Goal: Find specific page/section: Find specific page/section

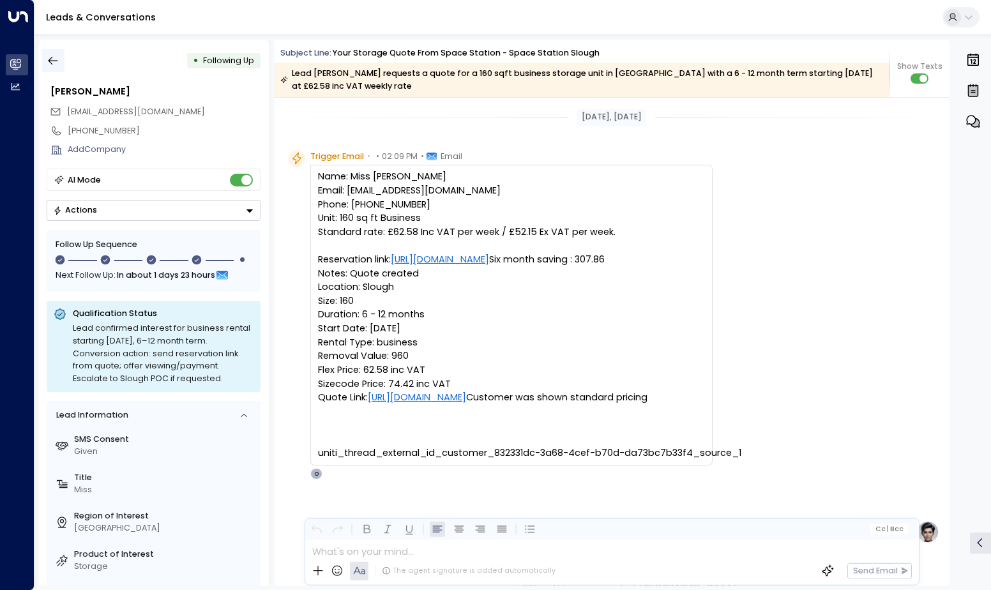
click at [52, 63] on icon "button" at bounding box center [53, 60] width 13 height 13
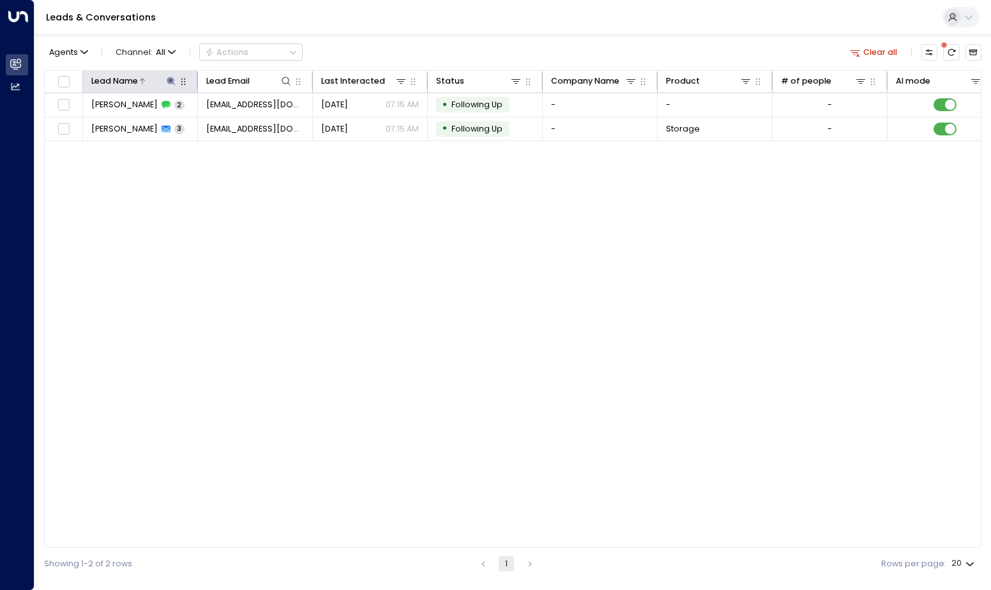
click at [171, 80] on icon at bounding box center [171, 81] width 8 height 8
click at [243, 122] on icon "button" at bounding box center [242, 123] width 8 height 8
click at [224, 125] on input "text" at bounding box center [171, 123] width 158 height 22
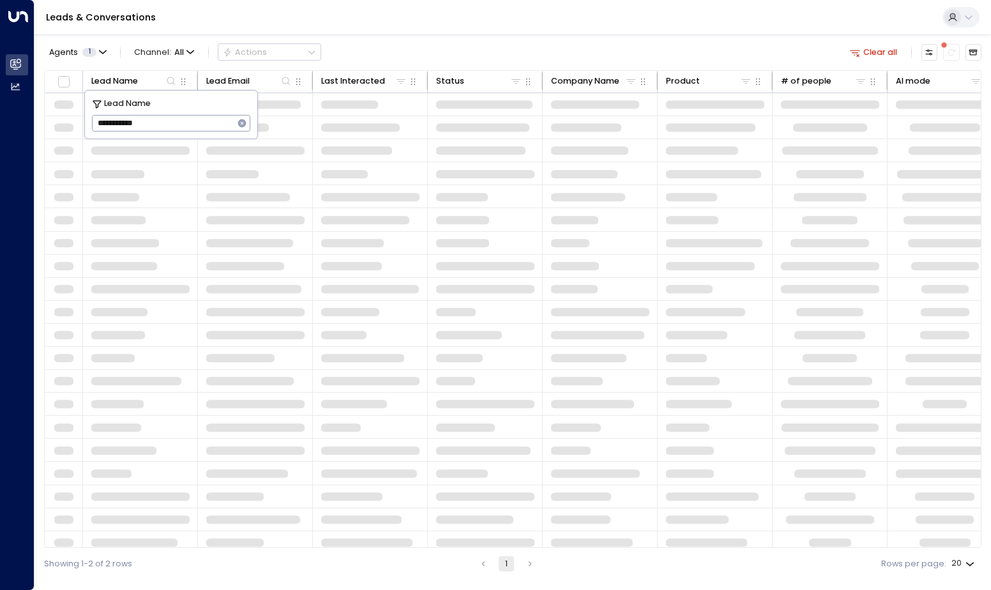
type input "**********"
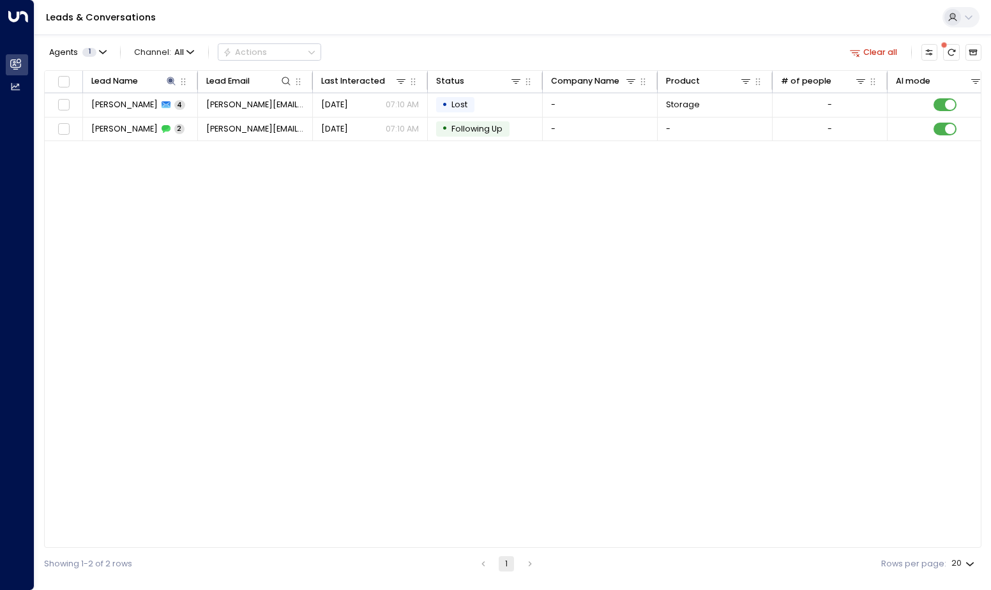
click at [431, 224] on div "Lead Name Lead Email Last Interacted Status Company Name Product # of people AI…" at bounding box center [512, 309] width 937 height 478
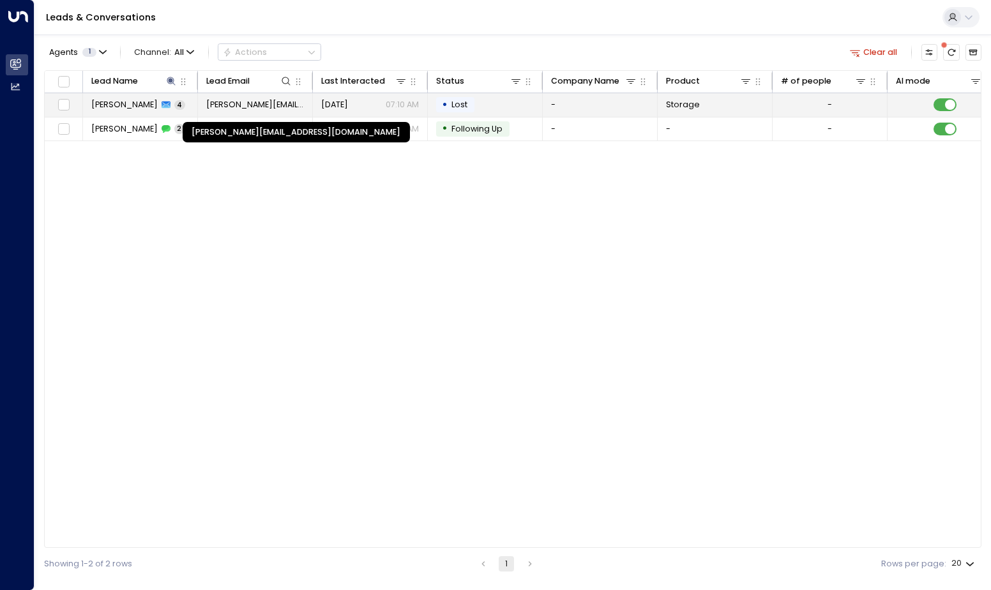
click at [227, 105] on span "[PERSON_NAME][EMAIL_ADDRESS][DOMAIN_NAME]" at bounding box center [255, 104] width 98 height 11
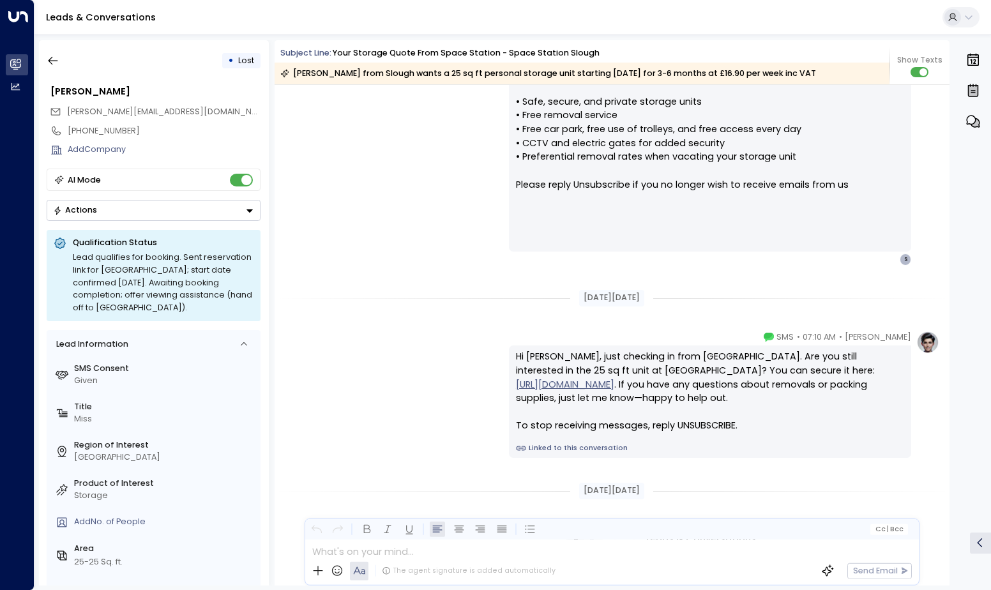
scroll to position [840, 0]
